Goal: Answer question/provide support: Share knowledge or assist other users

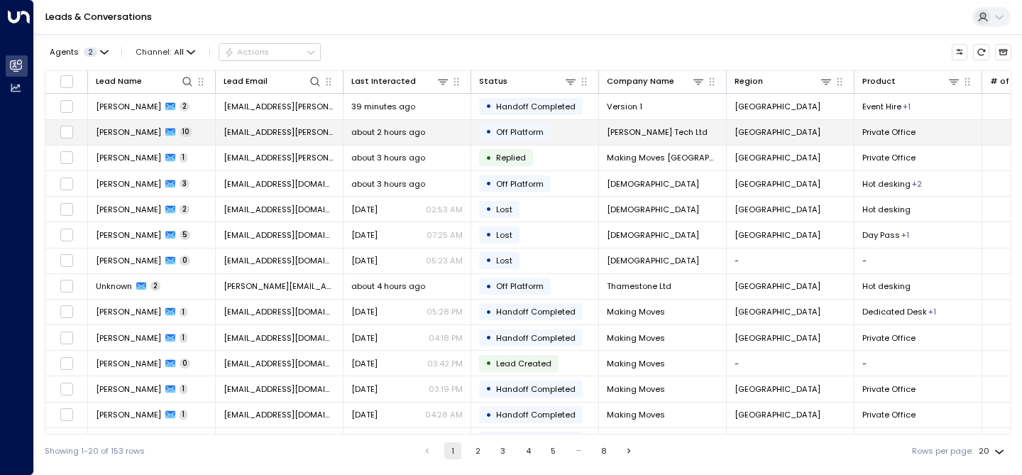
click at [125, 128] on span "[PERSON_NAME]" at bounding box center [128, 131] width 65 height 11
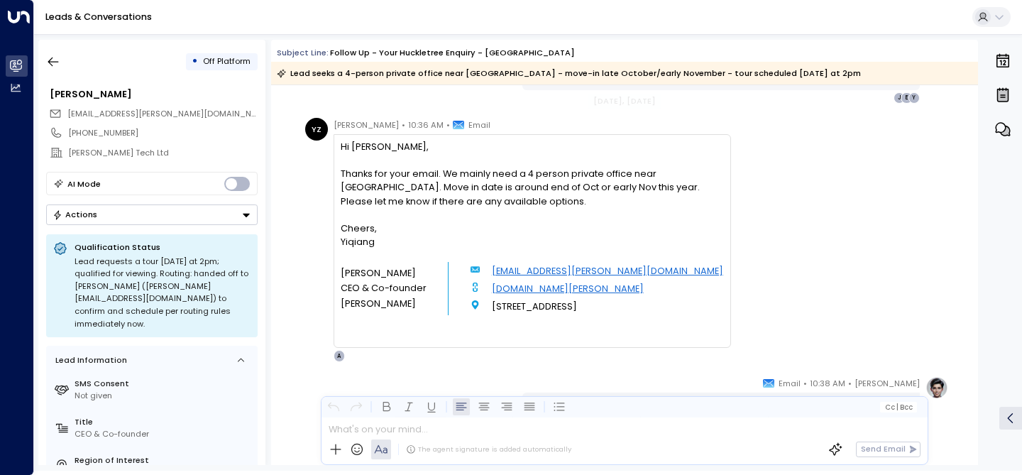
scroll to position [1813, 0]
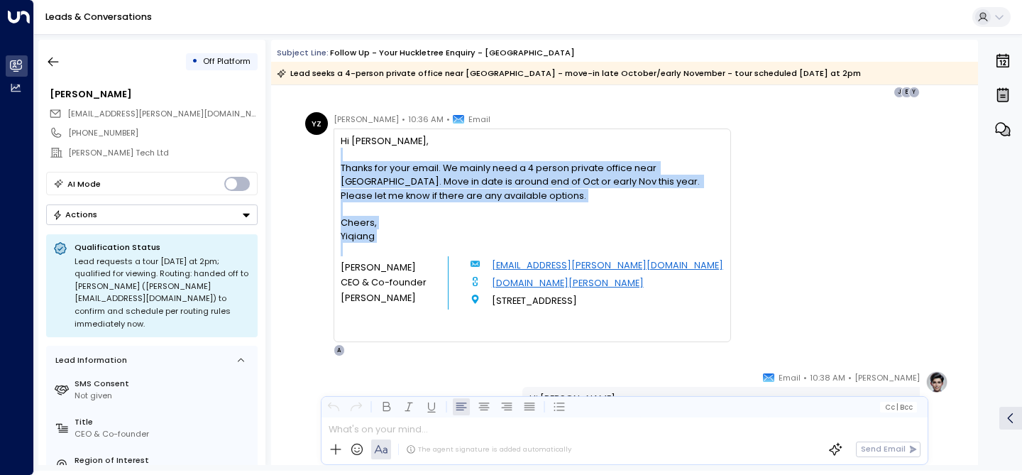
drag, startPoint x: 379, startPoint y: 317, endPoint x: 340, endPoint y: 157, distance: 164.3
click at [341, 157] on div "Hi [PERSON_NAME], Thanks for your email. We mainly need a 4 person private offi…" at bounding box center [532, 228] width 382 height 189
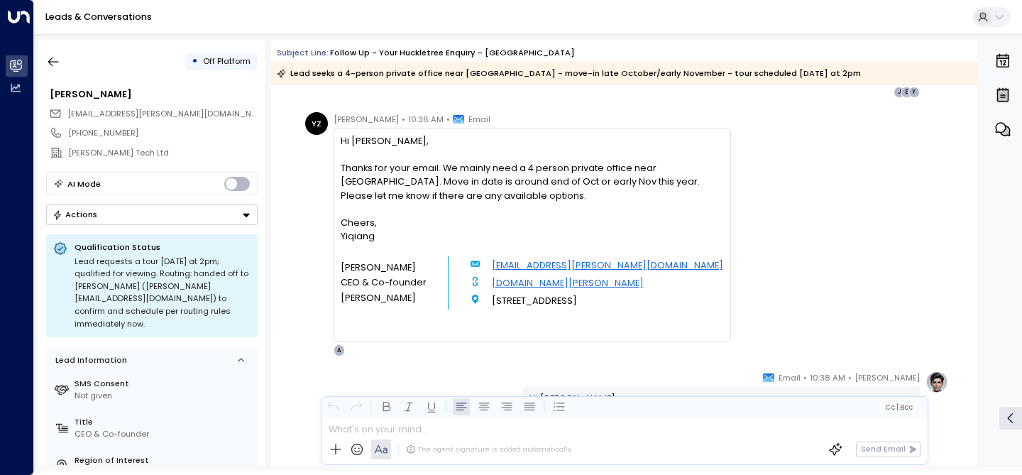
click at [399, 173] on div "Thanks for your email. We mainly need a 4 person private office near [GEOGRAPHI…" at bounding box center [532, 181] width 382 height 41
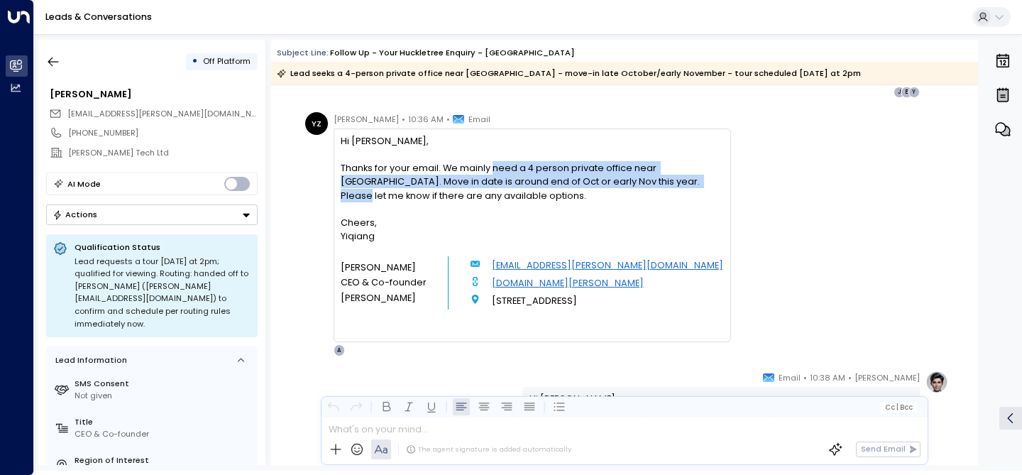
drag, startPoint x: 627, startPoint y: 184, endPoint x: 492, endPoint y: 172, distance: 136.1
click at [492, 172] on div "Thanks for your email. We mainly need a 4 person private office near [GEOGRAPHI…" at bounding box center [532, 181] width 382 height 41
copy div "need a 4 person private office near [GEOGRAPHIC_DATA]. Move in date is around e…"
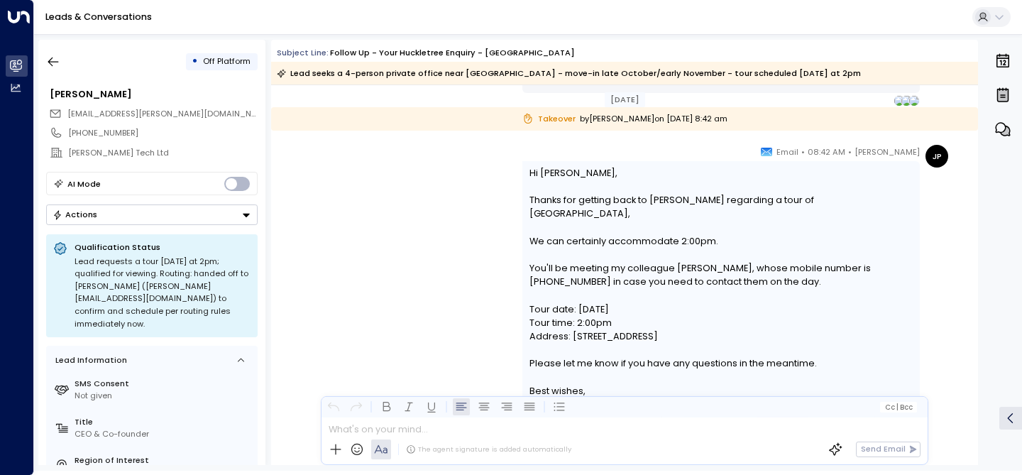
scroll to position [4455, 0]
